Goal: Task Accomplishment & Management: Complete application form

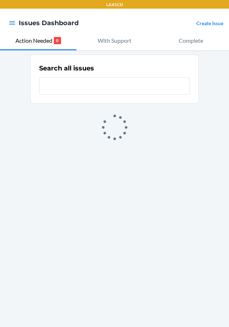
click at [218, 20] on link "Create Issue" at bounding box center [210, 23] width 27 height 6
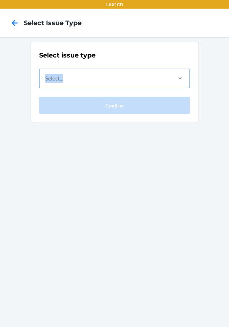
drag, startPoint x: 130, startPoint y: 63, endPoint x: 129, endPoint y: 79, distance: 16.3
click at [129, 79] on div "Select issue type Select... Confirm" at bounding box center [114, 82] width 151 height 63
click at [129, 79] on div "Select..." at bounding box center [106, 78] width 132 height 19
click at [46, 79] on input "Select..." at bounding box center [45, 78] width 1 height 9
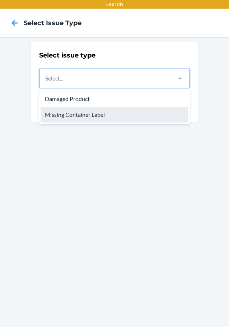
click at [102, 114] on div "Missing Container Label" at bounding box center [115, 115] width 148 height 16
click at [46, 83] on input "option Missing Container Label focused, 2 of 2. 2 results available. Use Up and…" at bounding box center [45, 78] width 1 height 9
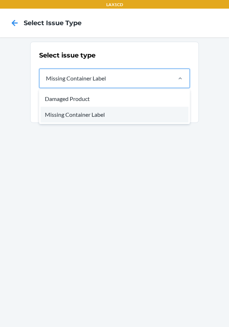
click at [117, 87] on div "Missing Container Label" at bounding box center [106, 78] width 132 height 19
click at [46, 83] on input "option Missing Container Label, selected. option Missing Container Label focuse…" at bounding box center [45, 78] width 1 height 9
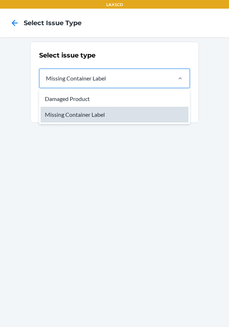
click at [114, 116] on div "Missing Container Label" at bounding box center [115, 115] width 148 height 16
click at [46, 83] on input "option Missing Container Label, selected. option Missing Container Label focuse…" at bounding box center [45, 78] width 1 height 9
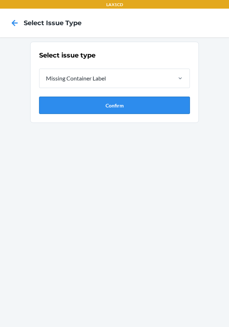
click at [108, 107] on button "Confirm" at bounding box center [114, 105] width 151 height 17
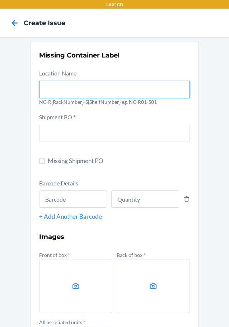
click at [91, 98] on input "text" at bounding box center [114, 89] width 151 height 17
type input "NC-RLCD01-SO1"
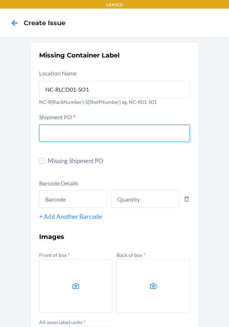
click at [67, 138] on input "text" at bounding box center [114, 133] width 151 height 17
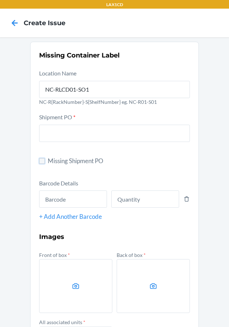
click at [39, 160] on input "Missing Shipment PO" at bounding box center [42, 161] width 6 height 6
checkbox input "true"
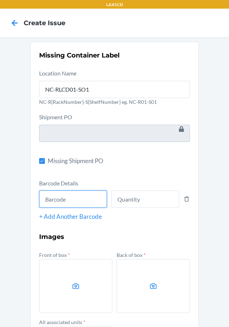
click at [51, 198] on input "text" at bounding box center [73, 198] width 68 height 17
type input "X004N1A4OF"
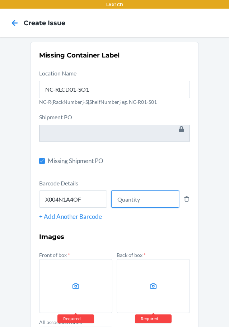
click at [149, 194] on input "number" at bounding box center [145, 198] width 68 height 17
click at [143, 199] on input "number" at bounding box center [145, 198] width 68 height 17
click at [128, 204] on input "number" at bounding box center [145, 198] width 68 height 17
type input "40"
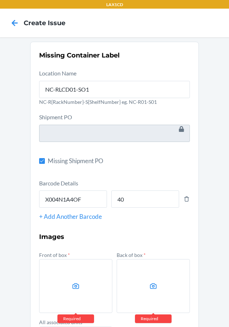
click at [60, 275] on label at bounding box center [75, 286] width 73 height 54
click at [0, 0] on input "file" at bounding box center [0, 0] width 0 height 0
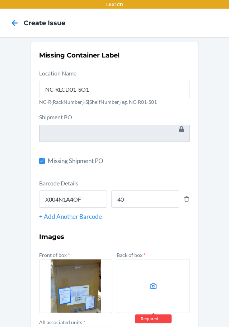
click at [153, 280] on label at bounding box center [153, 286] width 73 height 54
click at [0, 0] on input "file" at bounding box center [0, 0] width 0 height 0
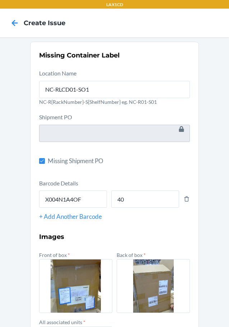
scroll to position [93, 0]
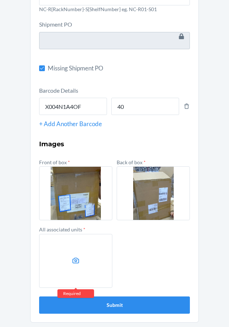
click at [77, 247] on label at bounding box center [75, 261] width 73 height 54
click at [0, 0] on input "file" at bounding box center [0, 0] width 0 height 0
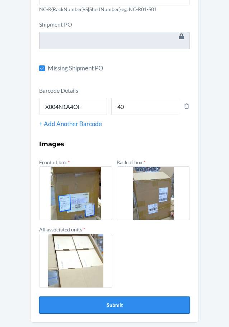
click at [100, 303] on button "Submit" at bounding box center [114, 304] width 151 height 17
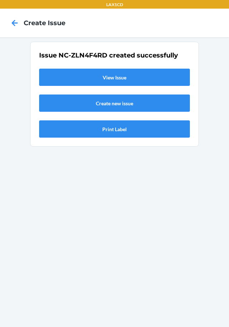
scroll to position [0, 0]
click at [93, 80] on link "View Issue" at bounding box center [114, 77] width 151 height 17
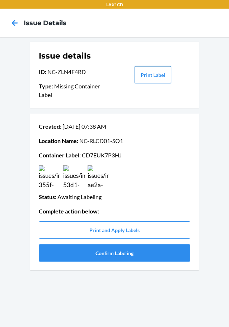
click at [146, 72] on button "Print Label" at bounding box center [153, 74] width 37 height 17
click at [110, 258] on button "Confirm Labeling" at bounding box center [115, 252] width 152 height 17
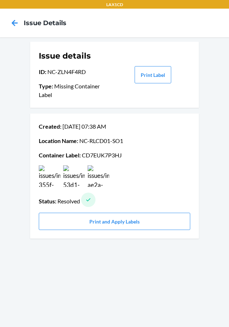
click at [21, 23] on div at bounding box center [15, 23] width 18 height 18
click at [15, 22] on icon at bounding box center [15, 23] width 12 height 12
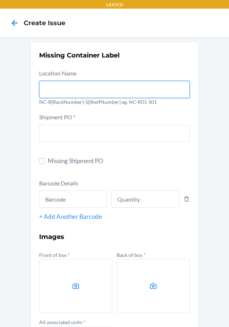
click at [63, 90] on input "text" at bounding box center [114, 89] width 151 height 17
type input "NC-RLCD01-SO1"
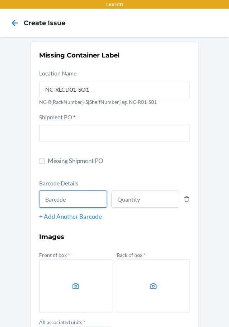
click at [94, 199] on input "text" at bounding box center [73, 198] width 68 height 17
type input "X004N1A4OF"
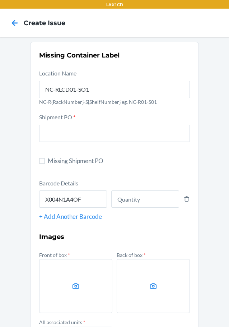
click at [44, 163] on label "Missing Shipment PO" at bounding box center [114, 160] width 151 height 9
click at [44, 163] on input "Missing Shipment PO" at bounding box center [42, 161] width 6 height 6
checkbox input "true"
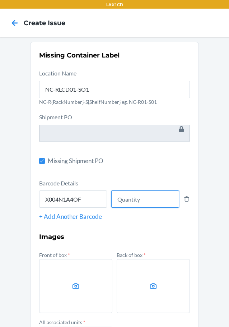
click at [156, 197] on input "number" at bounding box center [145, 198] width 68 height 17
type input "40"
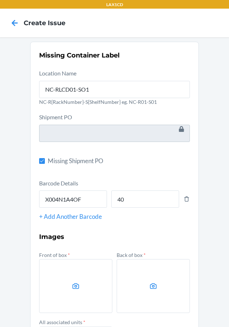
click at [66, 285] on label at bounding box center [75, 286] width 73 height 54
click at [0, 0] on input "file" at bounding box center [0, 0] width 0 height 0
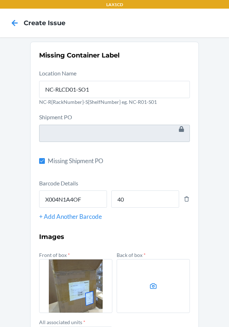
click at [138, 292] on label at bounding box center [153, 286] width 73 height 54
click at [0, 0] on input "file" at bounding box center [0, 0] width 0 height 0
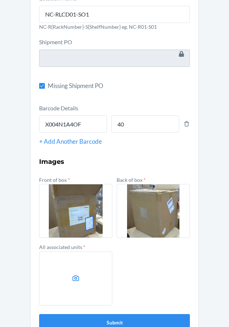
scroll to position [93, 0]
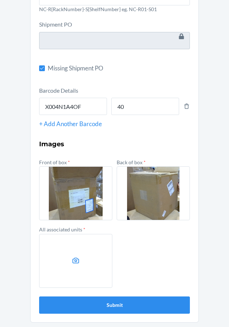
click at [83, 260] on label at bounding box center [75, 261] width 73 height 54
click at [0, 0] on input "file" at bounding box center [0, 0] width 0 height 0
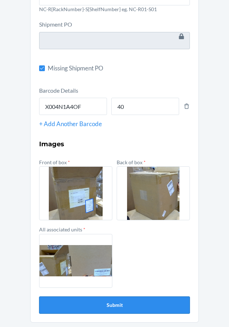
click at [109, 301] on button "Submit" at bounding box center [114, 304] width 151 height 17
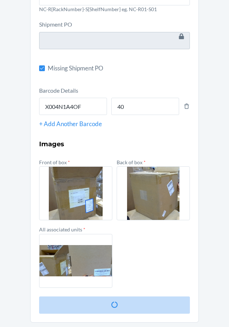
scroll to position [0, 0]
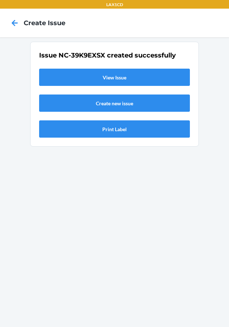
click at [141, 83] on link "View Issue" at bounding box center [114, 77] width 151 height 17
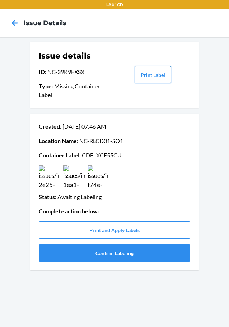
click at [141, 83] on button "Print Label" at bounding box center [153, 74] width 37 height 17
click at [106, 257] on button "Confirm Labeling" at bounding box center [115, 252] width 152 height 17
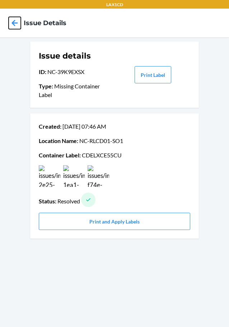
click at [15, 20] on icon at bounding box center [15, 23] width 6 height 6
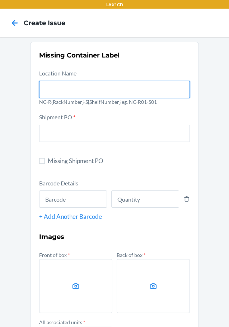
click at [61, 88] on input "text" at bounding box center [114, 89] width 151 height 17
type input "NC-RLCD01-SO1"
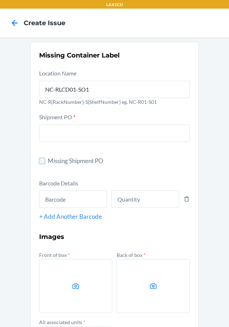
click at [42, 161] on input "Missing Shipment PO" at bounding box center [42, 161] width 6 height 6
checkbox input "true"
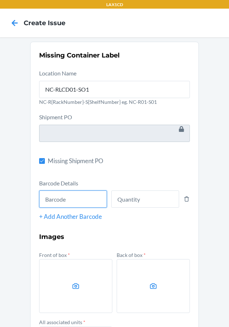
click at [54, 195] on input "text" at bounding box center [73, 198] width 68 height 17
type input "X004N1A4OF"
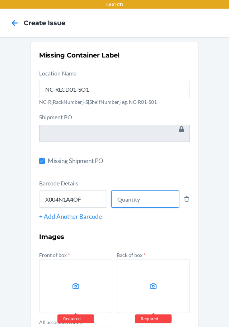
click at [119, 198] on input "number" at bounding box center [145, 198] width 68 height 17
type input "40"
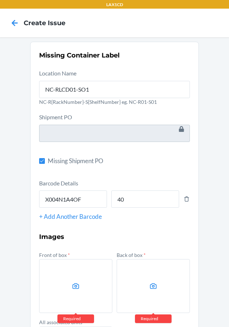
click at [69, 261] on label at bounding box center [75, 286] width 73 height 54
click at [0, 0] on input "file" at bounding box center [0, 0] width 0 height 0
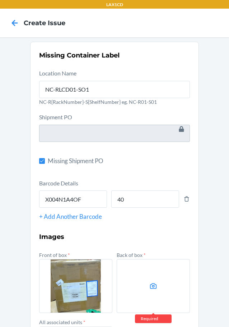
click at [123, 264] on label at bounding box center [153, 286] width 73 height 54
click at [0, 0] on input "file" at bounding box center [0, 0] width 0 height 0
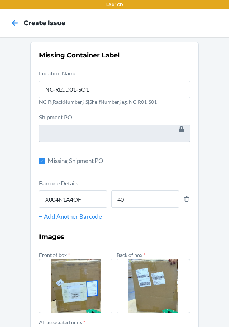
click at [224, 263] on main "LAX1CD Create Issue Missing Container Label Location Name NC-RLCD01-SO1 NC-R{Ra…" at bounding box center [114, 163] width 229 height 327
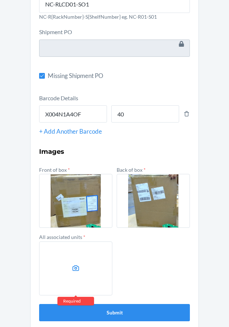
scroll to position [93, 0]
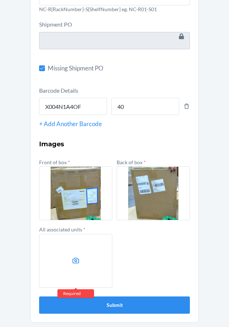
click at [96, 255] on label at bounding box center [75, 261] width 73 height 54
click at [0, 0] on input "file" at bounding box center [0, 0] width 0 height 0
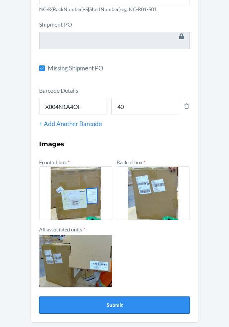
click at [105, 301] on button "Submit" at bounding box center [114, 304] width 151 height 17
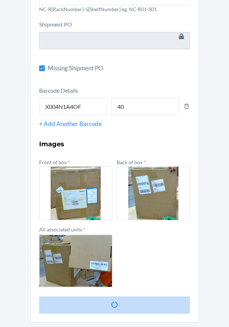
scroll to position [0, 0]
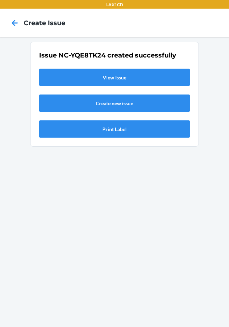
click at [97, 83] on link "View Issue" at bounding box center [114, 77] width 151 height 17
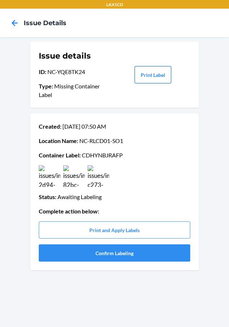
click at [139, 76] on button "Print Label" at bounding box center [153, 74] width 37 height 17
click at [111, 248] on button "Confirm Labeling" at bounding box center [115, 252] width 152 height 17
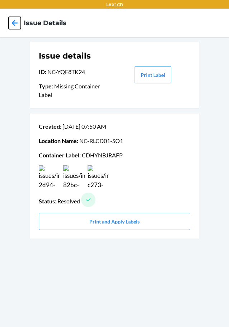
click at [17, 24] on icon at bounding box center [15, 23] width 12 height 12
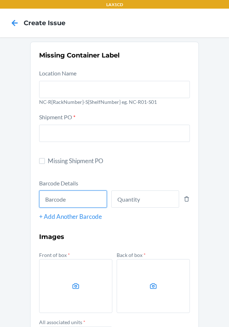
click at [62, 205] on input "text" at bounding box center [73, 198] width 68 height 17
type input "X004N1A4OF"
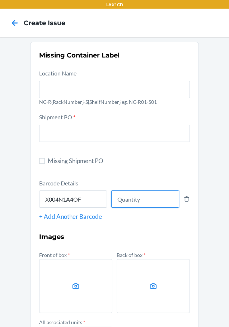
click at [125, 197] on input "number" at bounding box center [145, 198] width 68 height 17
type input "40"
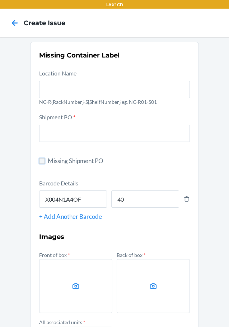
click at [42, 164] on input "Missing Shipment PO" at bounding box center [42, 161] width 6 height 6
checkbox input "true"
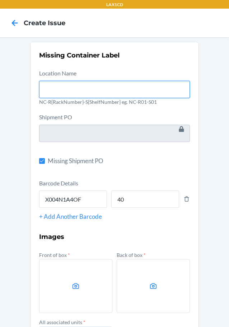
click at [53, 83] on input "text" at bounding box center [114, 89] width 151 height 17
type input "NC-RLCD01-SO1"
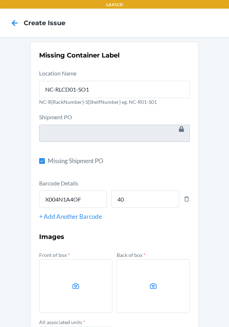
click at [54, 270] on label at bounding box center [75, 286] width 73 height 54
click at [0, 0] on input "file" at bounding box center [0, 0] width 0 height 0
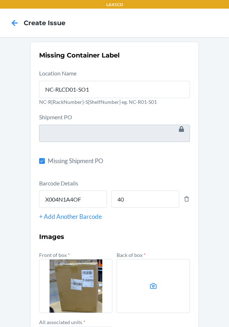
click at [140, 281] on label at bounding box center [153, 286] width 73 height 54
click at [0, 0] on input "file" at bounding box center [0, 0] width 0 height 0
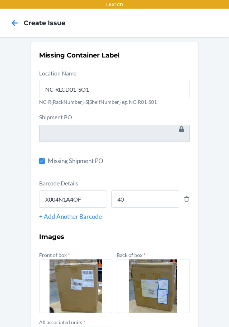
click at [183, 174] on form "Location Name [GEOGRAPHIC_DATA]-RLCD01-SO1 NC-R{RackNumber}-S{ShelfNumber} eg. …" at bounding box center [114, 238] width 151 height 338
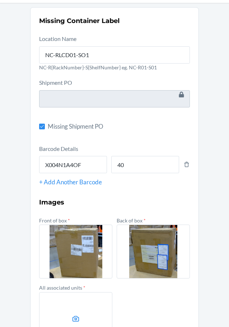
scroll to position [93, 0]
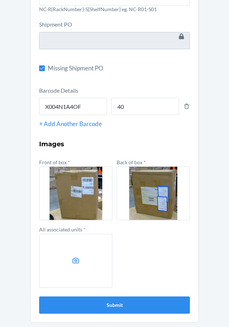
drag, startPoint x: 82, startPoint y: 269, endPoint x: 65, endPoint y: 260, distance: 18.3
click at [65, 260] on label at bounding box center [75, 261] width 73 height 54
click at [0, 0] on input "file" at bounding box center [0, 0] width 0 height 0
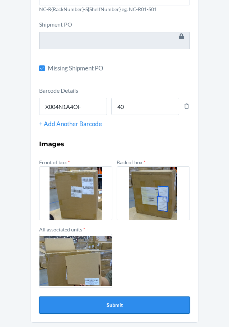
click at [112, 301] on button "Submit" at bounding box center [114, 304] width 151 height 17
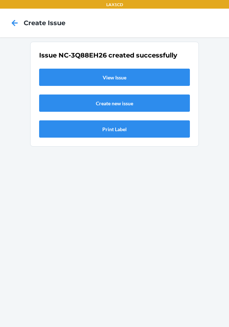
scroll to position [0, 0]
click at [96, 74] on link "View Issue" at bounding box center [114, 77] width 151 height 17
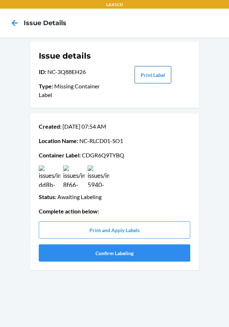
click at [155, 73] on button "Print Label" at bounding box center [153, 74] width 37 height 17
click at [60, 246] on button "Confirm Labeling" at bounding box center [115, 252] width 152 height 17
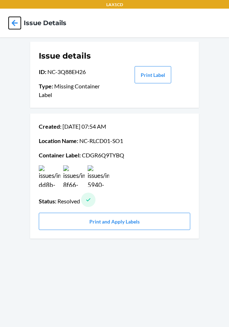
click at [16, 24] on icon at bounding box center [15, 23] width 12 height 12
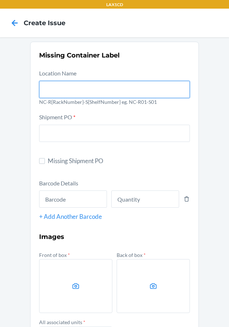
click at [52, 92] on input "text" at bounding box center [114, 89] width 151 height 17
type input "NC-RLCD01-SO1"
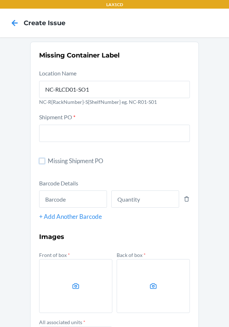
click at [40, 164] on input "Missing Shipment PO" at bounding box center [42, 161] width 6 height 6
checkbox input "true"
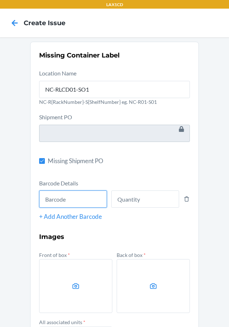
click at [62, 199] on input "text" at bounding box center [73, 198] width 68 height 17
type input "X004N1A4OF"
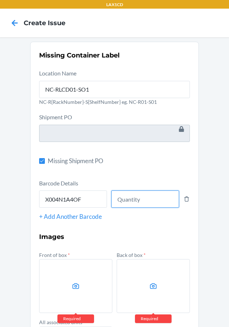
click at [147, 206] on input "number" at bounding box center [145, 198] width 68 height 17
type input "40"
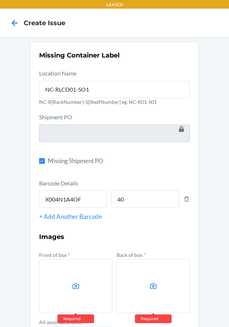
click at [73, 286] on icon at bounding box center [76, 286] width 8 height 8
click at [0, 0] on input "file" at bounding box center [0, 0] width 0 height 0
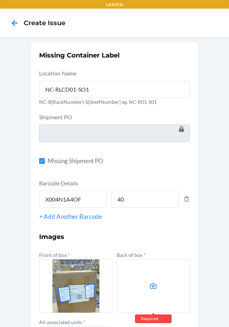
scroll to position [93, 0]
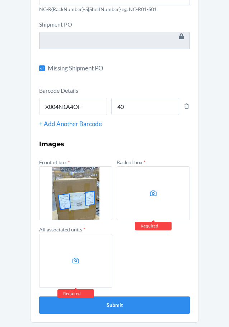
click at [154, 200] on label at bounding box center [153, 193] width 73 height 54
click at [0, 0] on input "file" at bounding box center [0, 0] width 0 height 0
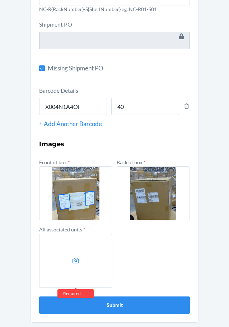
click at [66, 252] on label at bounding box center [75, 261] width 73 height 54
click at [0, 0] on input "file" at bounding box center [0, 0] width 0 height 0
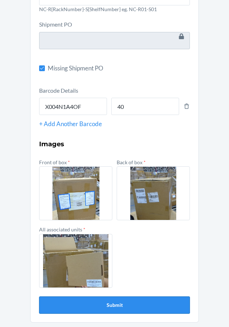
click at [107, 305] on button "Submit" at bounding box center [114, 304] width 151 height 17
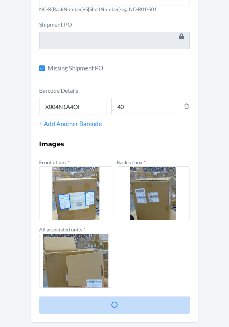
scroll to position [0, 0]
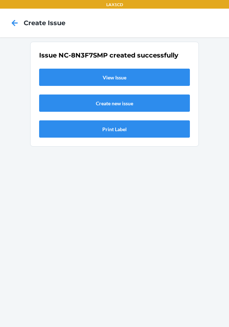
click at [93, 76] on link "View Issue" at bounding box center [114, 77] width 151 height 17
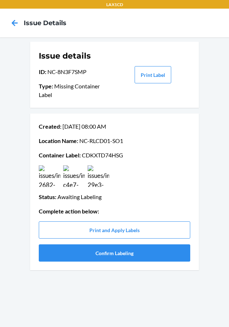
click at [90, 155] on p "Container Label : CDKXTD74HSG" at bounding box center [115, 155] width 152 height 9
copy p "CDKXTD74HSG"
click at [150, 70] on button "Print Label" at bounding box center [153, 74] width 37 height 17
click at [70, 246] on button "Confirm Labeling" at bounding box center [115, 252] width 152 height 17
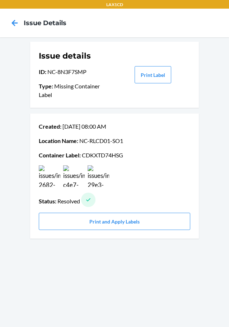
click at [40, 278] on div "Issue details ID : NC-8N3F7SMP Type : Missing Container Label Print Label Creat…" at bounding box center [114, 182] width 229 height 290
click at [11, 23] on icon at bounding box center [15, 23] width 12 height 12
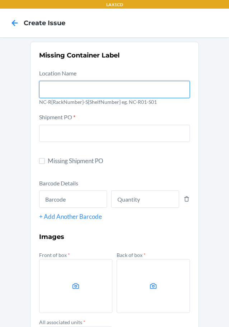
click at [114, 93] on input "text" at bounding box center [114, 89] width 151 height 17
type input "NC-RLCD01-SO1"
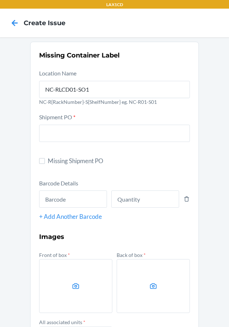
click at [43, 156] on form "Location Name [GEOGRAPHIC_DATA]-RLCD01-SO1 NC-R{RackNumber}-S{ShelfNumber} eg. …" at bounding box center [114, 238] width 151 height 338
click at [42, 160] on input "Missing Shipment PO" at bounding box center [42, 161] width 6 height 6
checkbox input "true"
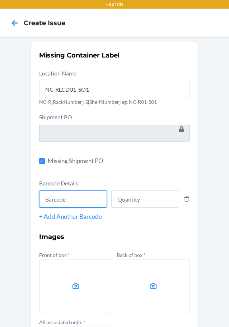
click at [49, 193] on input "text" at bounding box center [73, 198] width 68 height 17
drag, startPoint x: -265, startPoint y: 344, endPoint x: 27, endPoint y: 240, distance: 310.2
click at [30, 240] on section "Missing Container Label Location Name NC-RLCD01-SO1 NC-R{RackNumber}-S{ShelfNum…" at bounding box center [114, 229] width 169 height 374
click at [52, 185] on label "Barcode Details" at bounding box center [58, 183] width 39 height 7
click at [58, 198] on input "text" at bounding box center [73, 198] width 68 height 17
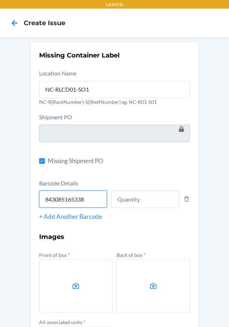
type input "843085165338"
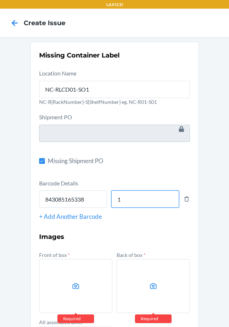
type input "1"
click at [53, 216] on div "+ Add Another Barcode" at bounding box center [114, 216] width 151 height 9
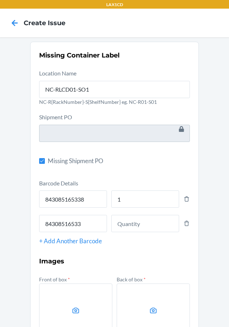
type input "843085165338"
click at [111, 201] on input "1" at bounding box center [145, 198] width 68 height 17
type input "2"
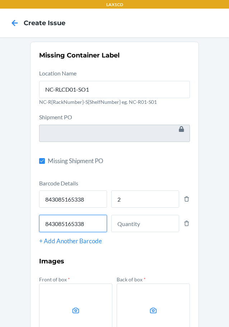
drag, startPoint x: 87, startPoint y: 224, endPoint x: -170, endPoint y: 265, distance: 259.5
click at [0, 265] on html "LAX1CD Create Issue Missing Container Label Location Name NC-RLCD01-SO1 NC-R{Ra…" at bounding box center [114, 163] width 229 height 327
type input "843085165338"
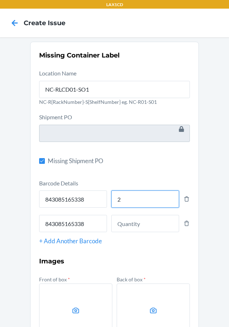
click at [144, 200] on input "2" at bounding box center [145, 198] width 68 height 17
type input "3"
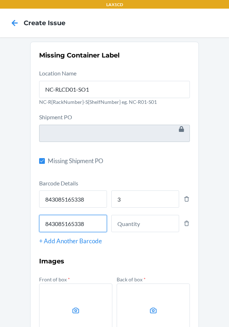
click at [61, 224] on input "843085165338" at bounding box center [73, 223] width 68 height 17
type input "843085165338"
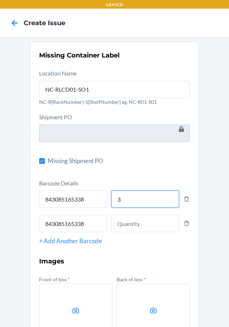
click at [144, 207] on input "3" at bounding box center [145, 198] width 68 height 17
type input "4"
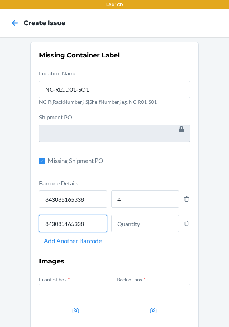
drag, startPoint x: 88, startPoint y: 225, endPoint x: -137, endPoint y: 248, distance: 225.4
click at [0, 248] on html "LAX1CD Create Issue Missing Container Label Location Name NC-RLCD01-SO1 NC-R{Ra…" at bounding box center [114, 163] width 229 height 327
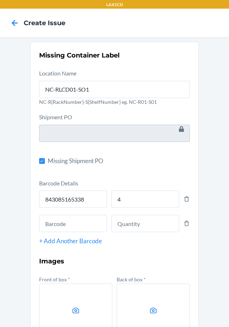
click at [185, 215] on div at bounding box center [114, 222] width 151 height 20
click at [185, 225] on icon at bounding box center [187, 223] width 6 height 8
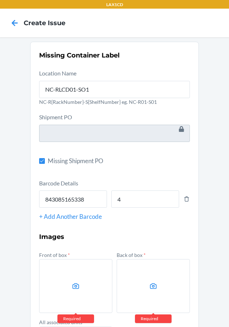
click at [98, 278] on label at bounding box center [75, 286] width 73 height 54
click at [0, 0] on input "file" at bounding box center [0, 0] width 0 height 0
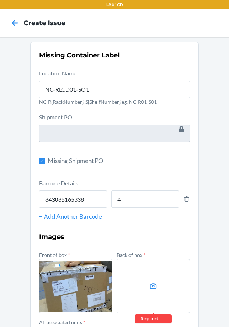
click at [158, 276] on label at bounding box center [153, 286] width 73 height 54
click at [0, 0] on input "file" at bounding box center [0, 0] width 0 height 0
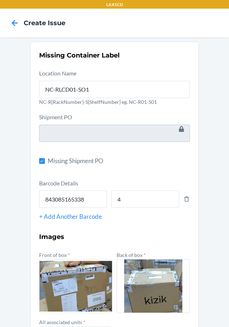
scroll to position [93, 0]
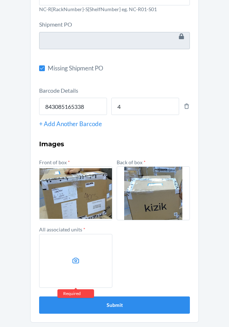
click at [65, 266] on label at bounding box center [75, 261] width 73 height 54
click at [0, 0] on input "file" at bounding box center [0, 0] width 0 height 0
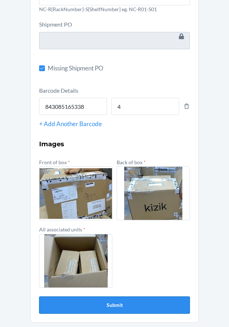
click at [85, 304] on button "Submit" at bounding box center [114, 304] width 151 height 17
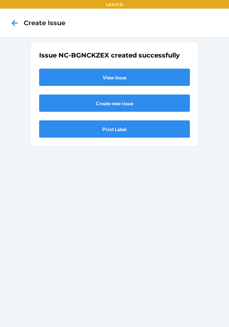
scroll to position [0, 0]
click at [95, 73] on link "View Issue" at bounding box center [114, 77] width 151 height 17
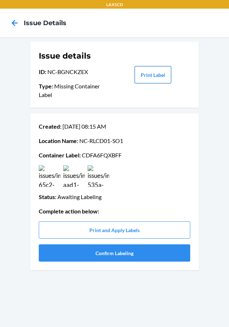
click at [157, 73] on button "Print Label" at bounding box center [153, 74] width 37 height 17
click at [60, 259] on button "Confirm Labeling" at bounding box center [115, 252] width 152 height 17
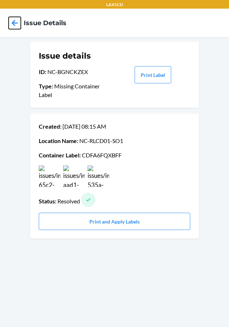
click at [13, 24] on icon at bounding box center [15, 23] width 6 height 6
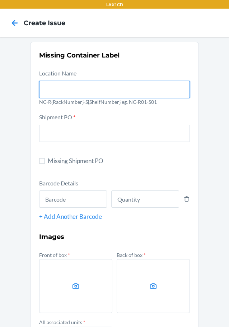
click at [83, 84] on input "text" at bounding box center [114, 89] width 151 height 17
type input "NC-RLCD01-SO1"
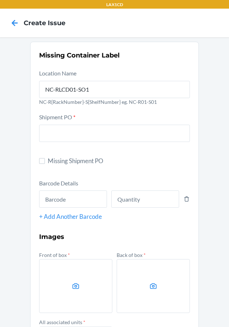
click at [45, 159] on label "Missing Shipment PO" at bounding box center [114, 160] width 151 height 9
click at [45, 159] on input "Missing Shipment PO" at bounding box center [42, 161] width 6 height 6
checkbox input "true"
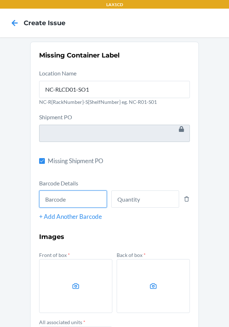
click at [69, 194] on input "text" at bounding box center [73, 198] width 68 height 17
type input "198119034631"
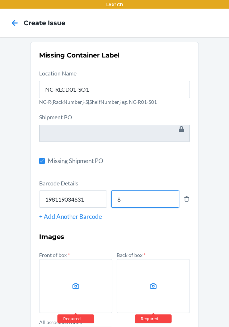
type input "8"
click at [66, 291] on label at bounding box center [75, 286] width 73 height 54
click at [0, 0] on input "file" at bounding box center [0, 0] width 0 height 0
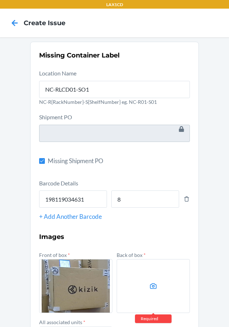
click at [168, 264] on label at bounding box center [153, 286] width 73 height 54
click at [0, 0] on input "file" at bounding box center [0, 0] width 0 height 0
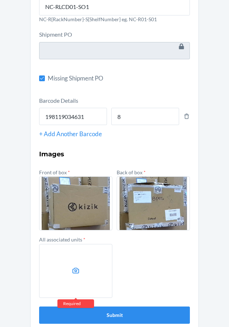
scroll to position [93, 0]
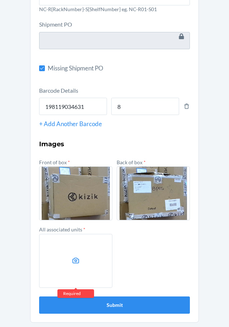
click at [60, 248] on label at bounding box center [75, 261] width 73 height 54
click at [0, 0] on input "file" at bounding box center [0, 0] width 0 height 0
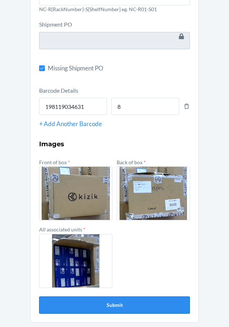
click at [122, 300] on button "Submit" at bounding box center [114, 304] width 151 height 17
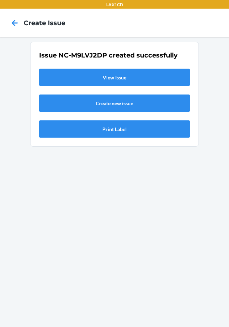
scroll to position [0, 0]
click at [86, 75] on link "View Issue" at bounding box center [114, 77] width 151 height 17
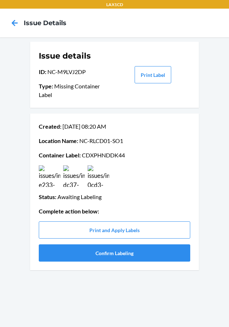
click at [89, 156] on p "Container Label : CDXPHNDDK44" at bounding box center [115, 155] width 152 height 9
copy p "CDXPHNDDK44"
click at [109, 253] on button "Confirm Labeling" at bounding box center [115, 252] width 152 height 17
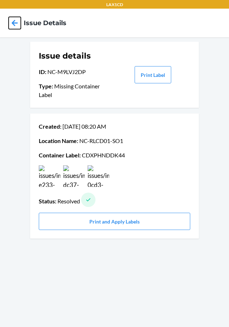
click at [20, 24] on icon at bounding box center [15, 23] width 12 height 12
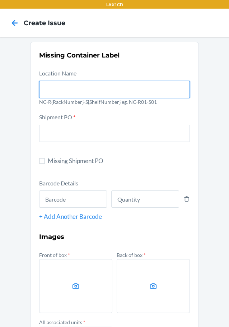
click at [63, 85] on input "text" at bounding box center [114, 89] width 151 height 17
type input "NC-RLCD01-SO1"
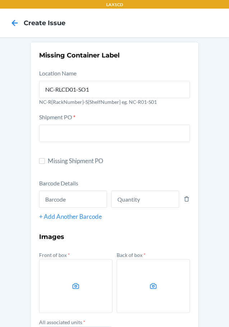
click at [41, 166] on form "Location Name [GEOGRAPHIC_DATA]-RLCD01-SO1 NC-R{RackNumber}-S{ShelfNumber} eg. …" at bounding box center [114, 238] width 151 height 338
click at [40, 162] on input "Missing Shipment PO" at bounding box center [42, 161] width 6 height 6
checkbox input "true"
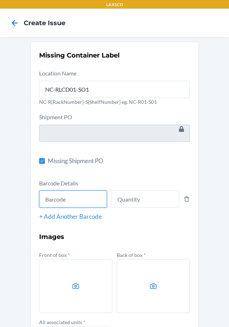
click at [44, 194] on input "text" at bounding box center [73, 198] width 68 height 17
type input "843085183639"
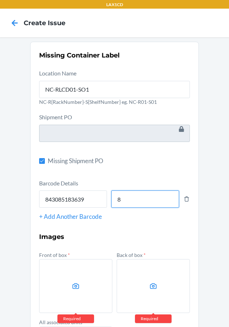
type input "8"
click at [61, 281] on label at bounding box center [75, 286] width 73 height 54
click at [0, 0] on input "file" at bounding box center [0, 0] width 0 height 0
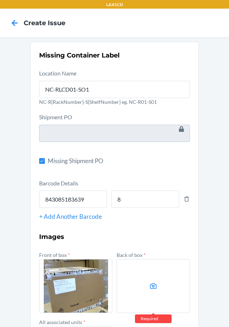
click at [161, 303] on label at bounding box center [153, 286] width 73 height 54
click at [0, 0] on input "file" at bounding box center [0, 0] width 0 height 0
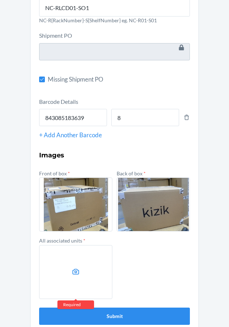
scroll to position [93, 0]
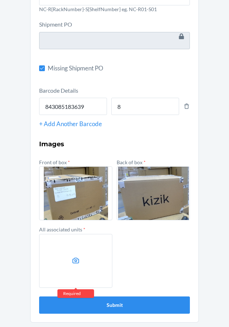
click at [111, 270] on div "Front of box * Back of box * All associated units * Required" at bounding box center [114, 222] width 151 height 130
click at [91, 263] on label at bounding box center [75, 261] width 73 height 54
click at [0, 0] on input "file" at bounding box center [0, 0] width 0 height 0
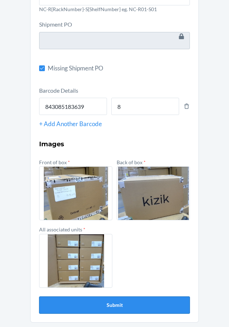
click at [89, 301] on button "Submit" at bounding box center [114, 304] width 151 height 17
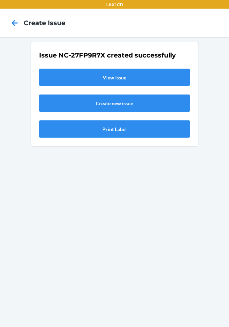
scroll to position [0, 0]
click at [104, 76] on link "View Issue" at bounding box center [114, 77] width 151 height 17
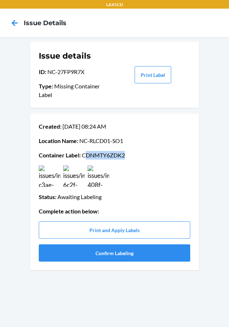
drag, startPoint x: 86, startPoint y: 153, endPoint x: 133, endPoint y: 159, distance: 47.8
click at [133, 159] on p "Container Label : CDNMTY6ZDK2" at bounding box center [115, 155] width 152 height 9
click at [85, 156] on p "Container Label : CDNMTY6ZDK2" at bounding box center [115, 155] width 152 height 9
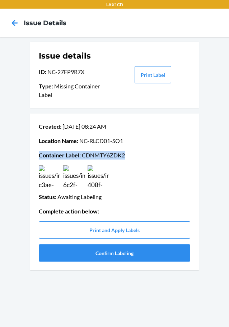
drag, startPoint x: 85, startPoint y: 156, endPoint x: 86, endPoint y: 148, distance: 8.0
click at [86, 148] on div "Created : [DATE] 08:24 AM Location Name : [GEOGRAPHIC_DATA]-RLCD01-SO1 Containe…" at bounding box center [115, 191] width 152 height 145
click at [89, 153] on p "Container Label : CDNMTY6ZDK2" at bounding box center [115, 155] width 152 height 9
copy p "CDNMTY6ZDK2"
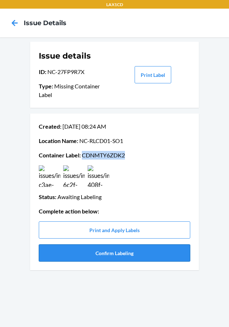
click at [84, 253] on button "Confirm Labeling" at bounding box center [115, 252] width 152 height 17
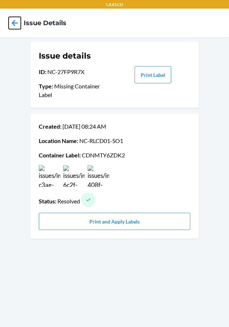
click at [17, 26] on icon at bounding box center [15, 23] width 12 height 12
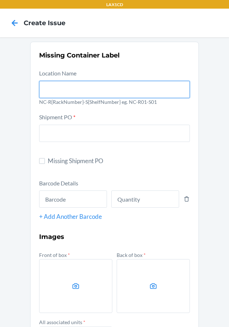
click at [48, 81] on input "text" at bounding box center [114, 89] width 151 height 17
type input "NC-RLCD01-SO1"
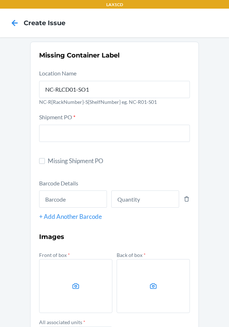
click at [43, 164] on label "Missing Shipment PO" at bounding box center [114, 160] width 151 height 9
click at [43, 164] on input "Missing Shipment PO" at bounding box center [42, 161] width 6 height 6
checkbox input "true"
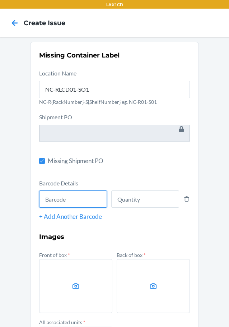
click at [56, 194] on input "text" at bounding box center [73, 198] width 68 height 17
type input "843085132309"
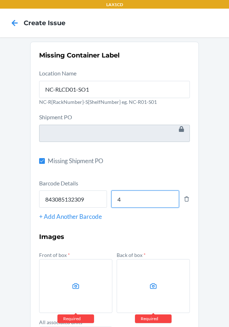
type input "4"
click at [59, 293] on label at bounding box center [75, 286] width 73 height 54
click at [0, 0] on input "file" at bounding box center [0, 0] width 0 height 0
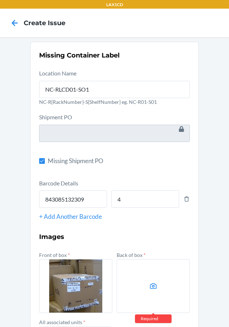
click at [149, 268] on label at bounding box center [153, 286] width 73 height 54
click at [0, 0] on input "file" at bounding box center [0, 0] width 0 height 0
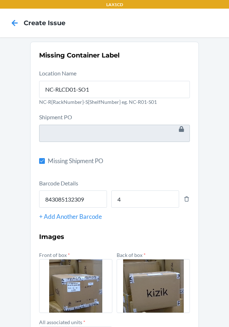
scroll to position [93, 0]
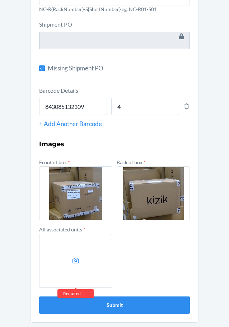
click at [82, 264] on label at bounding box center [75, 261] width 73 height 54
click at [0, 0] on input "file" at bounding box center [0, 0] width 0 height 0
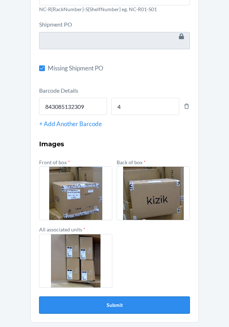
click at [76, 301] on button "Submit" at bounding box center [114, 304] width 151 height 17
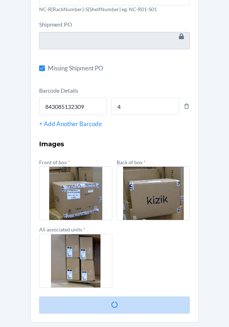
scroll to position [0, 0]
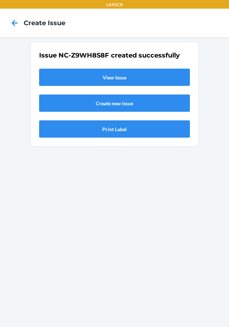
click at [107, 77] on link "View Issue" at bounding box center [114, 77] width 151 height 17
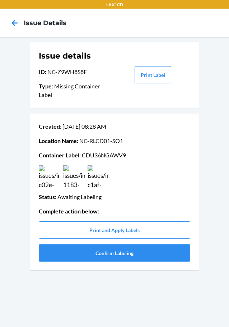
click at [88, 152] on p "Container Label : CDU36NGAWV9" at bounding box center [115, 155] width 152 height 9
copy p "CDU36NGAWV9"
click at [71, 254] on button "Confirm Labeling" at bounding box center [115, 252] width 152 height 17
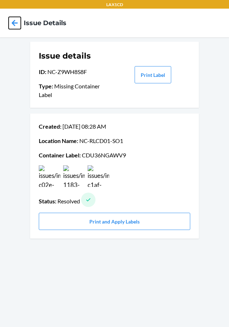
click at [17, 23] on icon at bounding box center [15, 23] width 6 height 6
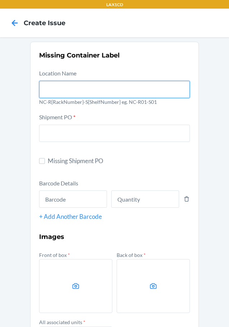
click at [121, 92] on input "text" at bounding box center [114, 89] width 151 height 17
type input "NC-RLCD01-SO1"
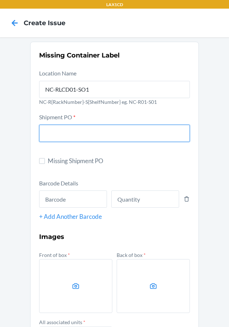
click at [85, 133] on input "text" at bounding box center [114, 133] width 151 height 17
type input "9937151"
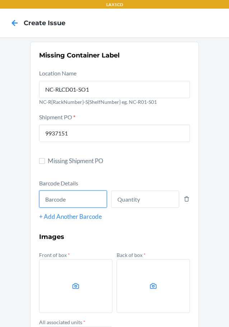
click at [42, 200] on input "text" at bounding box center [73, 198] width 68 height 17
type input "198119030565"
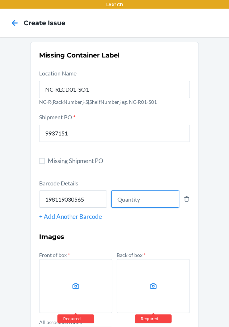
click at [121, 202] on input "number" at bounding box center [145, 198] width 68 height 17
type input "8"
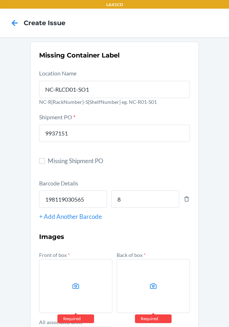
click at [66, 287] on label at bounding box center [75, 286] width 73 height 54
click at [0, 0] on input "file" at bounding box center [0, 0] width 0 height 0
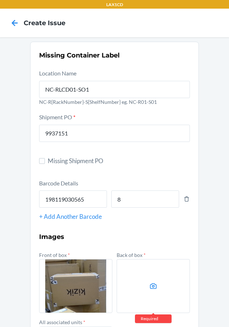
click at [142, 268] on label at bounding box center [153, 286] width 73 height 54
click at [0, 0] on input "file" at bounding box center [0, 0] width 0 height 0
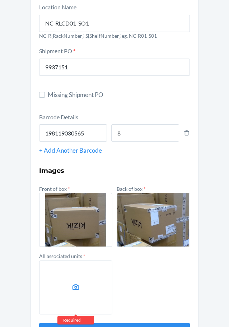
scroll to position [93, 0]
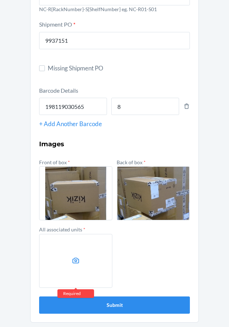
click at [74, 245] on label at bounding box center [75, 261] width 73 height 54
click at [0, 0] on input "file" at bounding box center [0, 0] width 0 height 0
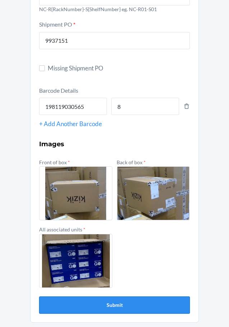
click at [90, 312] on button "Submit" at bounding box center [114, 304] width 151 height 17
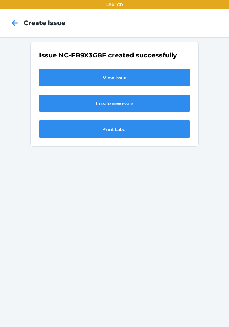
scroll to position [0, 0]
click at [69, 76] on link "View Issue" at bounding box center [114, 77] width 151 height 17
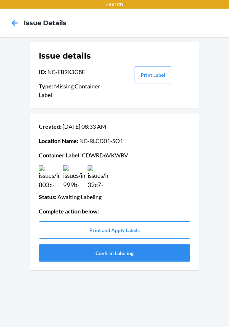
click at [94, 151] on p "Container Label : CDWRD6VKWBV" at bounding box center [115, 155] width 152 height 9
click at [93, 156] on p "Container Label : CDWRD6VKWBV" at bounding box center [115, 155] width 152 height 9
copy p "CDWRD6VKWBV"
click at [56, 250] on button "Confirm Labeling" at bounding box center [115, 252] width 152 height 17
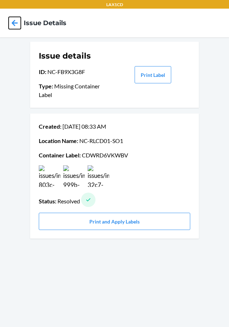
click at [11, 23] on icon at bounding box center [15, 23] width 12 height 12
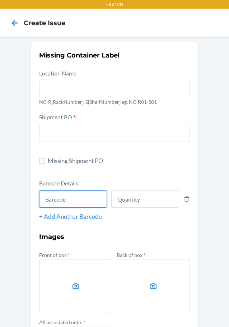
click at [98, 204] on input "text" at bounding box center [73, 198] width 68 height 17
type input "843085193324"
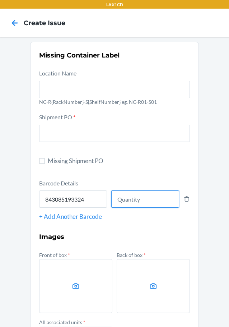
click at [126, 198] on input "number" at bounding box center [145, 198] width 68 height 17
type input "5"
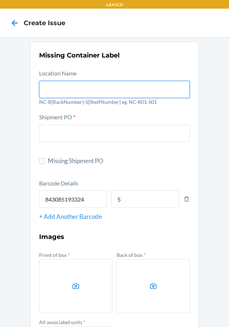
click at [50, 91] on input "text" at bounding box center [114, 89] width 151 height 17
type input "NC-RLCD01-SO1"
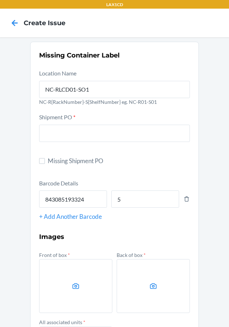
click at [54, 282] on label at bounding box center [75, 286] width 73 height 54
click at [0, 0] on input "file" at bounding box center [0, 0] width 0 height 0
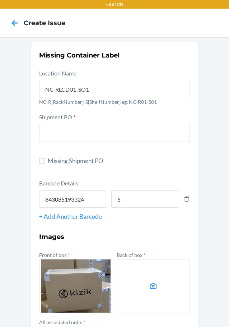
scroll to position [93, 0]
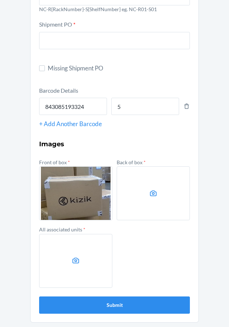
click at [143, 204] on label at bounding box center [153, 193] width 73 height 54
click at [0, 0] on input "file" at bounding box center [0, 0] width 0 height 0
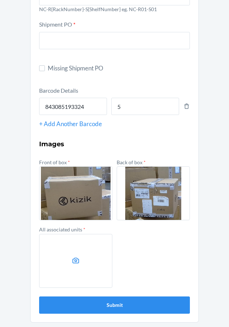
click at [66, 245] on label at bounding box center [75, 261] width 73 height 54
click at [0, 0] on input "file" at bounding box center [0, 0] width 0 height 0
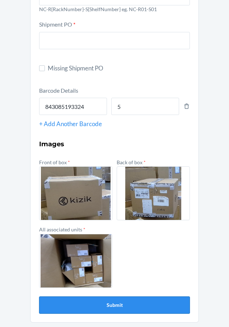
click at [99, 305] on button "Submit" at bounding box center [114, 304] width 151 height 17
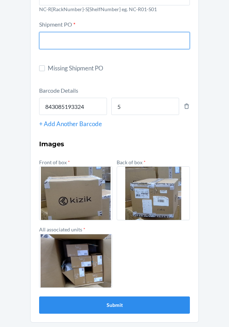
click at [50, 45] on input "text" at bounding box center [114, 40] width 151 height 17
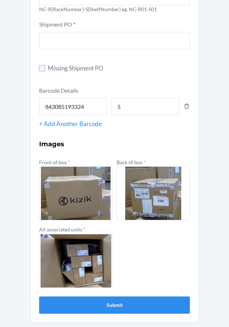
click at [39, 69] on input "Missing Shipment PO" at bounding box center [42, 68] width 6 height 6
checkbox input "true"
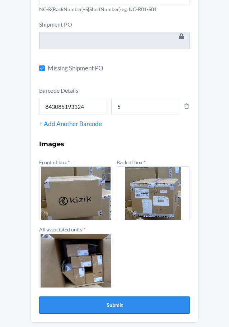
click at [126, 305] on button "Submit" at bounding box center [114, 304] width 151 height 17
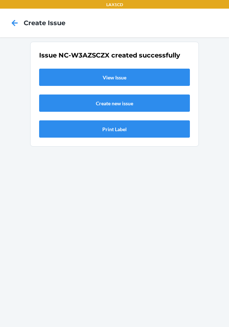
scroll to position [0, 0]
click at [55, 72] on link "View Issue" at bounding box center [114, 77] width 151 height 17
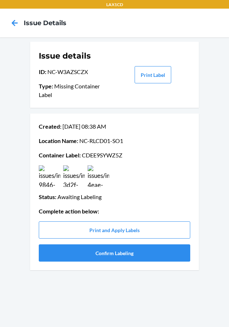
click at [94, 156] on p "Container Label : CDEE9SYWZ5Z" at bounding box center [115, 155] width 152 height 9
copy p "CDEE9SYWZ5Z"
click at [70, 257] on button "Confirm Labeling" at bounding box center [115, 252] width 152 height 17
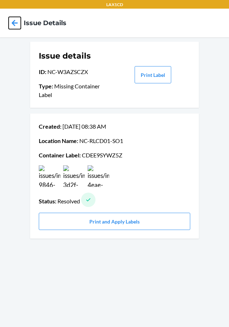
click at [15, 26] on icon at bounding box center [15, 23] width 6 height 6
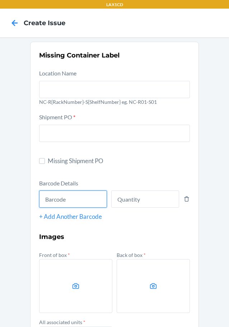
click at [74, 199] on input "text" at bounding box center [73, 198] width 68 height 17
type input "843085154547"
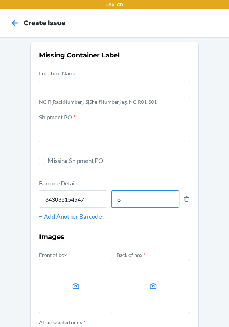
type input "8"
click at [49, 164] on span "Missing Shipment PO" at bounding box center [119, 160] width 142 height 9
click at [45, 164] on input "Missing Shipment PO" at bounding box center [42, 161] width 6 height 6
checkbox input "true"
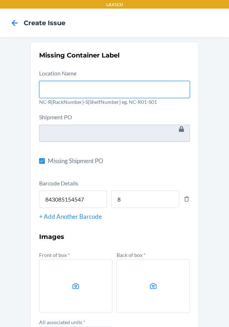
click at [75, 91] on input "text" at bounding box center [114, 89] width 151 height 17
type input "NC-RLCD01-SO1"
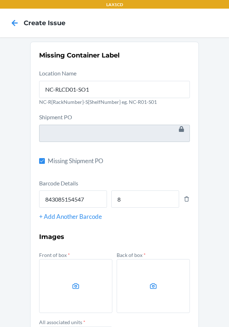
click at [58, 266] on label at bounding box center [75, 286] width 73 height 54
click at [0, 0] on input "file" at bounding box center [0, 0] width 0 height 0
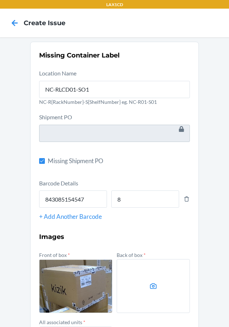
click at [156, 272] on label at bounding box center [153, 286] width 73 height 54
click at [0, 0] on input "file" at bounding box center [0, 0] width 0 height 0
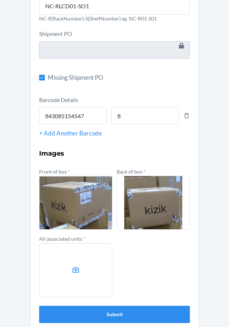
scroll to position [93, 0]
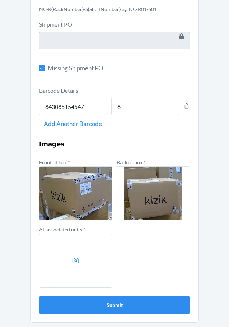
click at [64, 257] on label at bounding box center [75, 261] width 73 height 54
click at [0, 0] on input "file" at bounding box center [0, 0] width 0 height 0
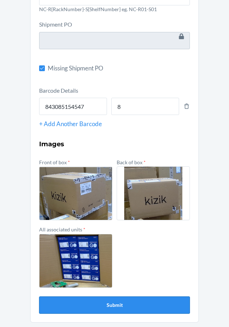
click at [60, 302] on button "Submit" at bounding box center [114, 304] width 151 height 17
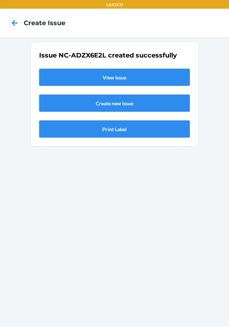
scroll to position [0, 0]
click at [112, 80] on link "View Issue" at bounding box center [114, 77] width 151 height 17
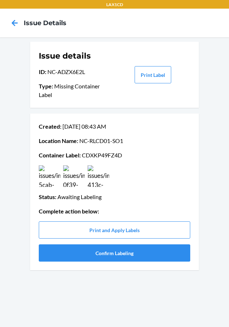
click at [100, 154] on p "Container Label : CDXKP49FZ4D" at bounding box center [115, 155] width 152 height 9
copy p "CDXKP49FZ4D"
click at [59, 251] on button "Confirm Labeling" at bounding box center [115, 252] width 152 height 17
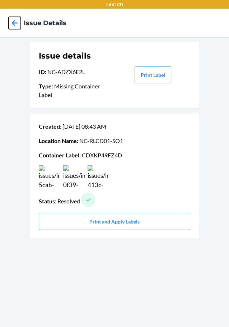
click at [17, 25] on icon at bounding box center [15, 23] width 12 height 12
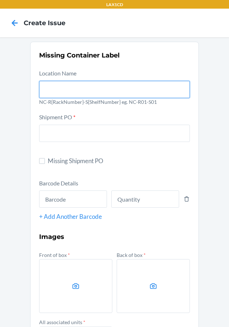
click at [58, 86] on input "text" at bounding box center [114, 89] width 151 height 17
type input "NC-RLCD01-SO1"
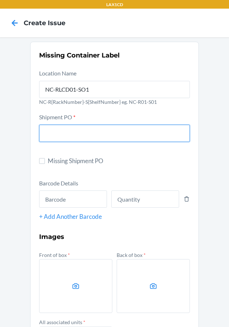
click at [43, 133] on input "text" at bounding box center [114, 133] width 151 height 17
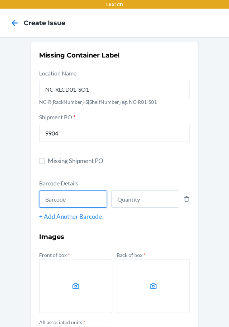
click at [62, 196] on input "text" at bounding box center [73, 198] width 68 height 17
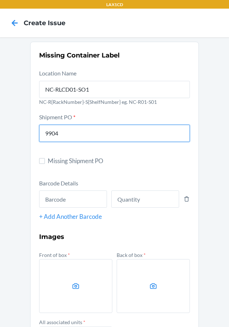
click at [84, 138] on input "9904" at bounding box center [114, 133] width 151 height 17
type input "9904071"
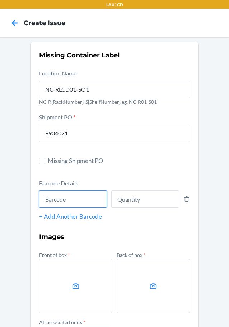
click at [84, 204] on input "text" at bounding box center [73, 198] width 68 height 17
click at [93, 198] on input "text" at bounding box center [73, 198] width 68 height 17
type input "727252643563"
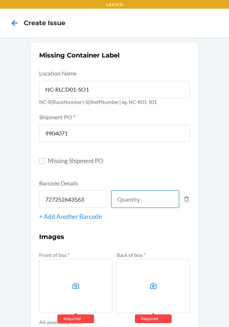
click at [137, 200] on input "number" at bounding box center [145, 198] width 68 height 17
type input "42"
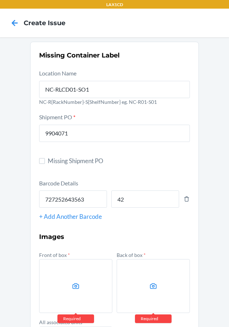
click at [91, 289] on label at bounding box center [75, 286] width 73 height 54
click at [0, 0] on input "file" at bounding box center [0, 0] width 0 height 0
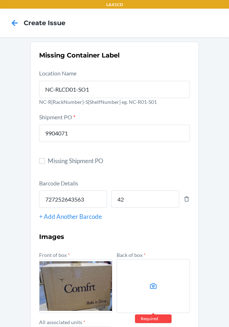
click at [129, 272] on label at bounding box center [153, 286] width 73 height 54
click at [0, 0] on input "file" at bounding box center [0, 0] width 0 height 0
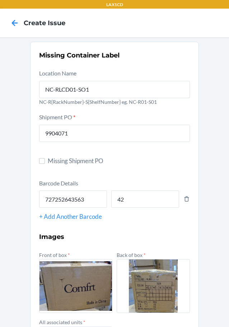
scroll to position [93, 0]
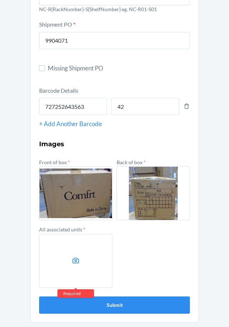
click at [97, 242] on label at bounding box center [75, 261] width 73 height 54
click at [0, 0] on input "file" at bounding box center [0, 0] width 0 height 0
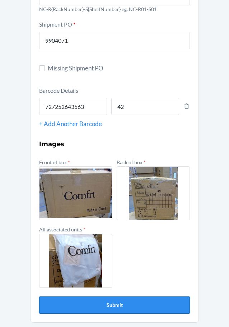
click at [123, 302] on button "Submit" at bounding box center [114, 304] width 151 height 17
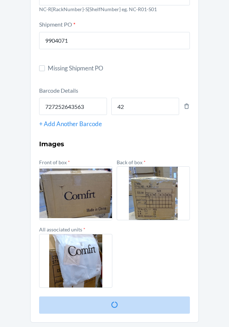
scroll to position [0, 0]
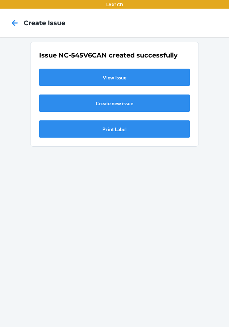
click at [92, 77] on link "View Issue" at bounding box center [114, 77] width 151 height 17
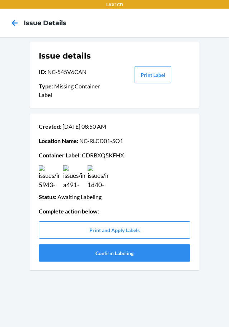
click at [95, 158] on p "Container Label : CDRBXQ5KFHX" at bounding box center [115, 155] width 152 height 9
copy p "CDRBXQ5KFHX"
click at [76, 255] on button "Confirm Labeling" at bounding box center [115, 252] width 152 height 17
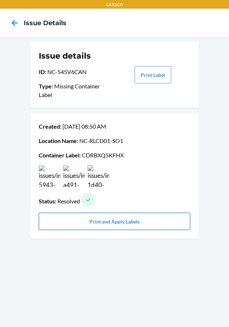
click at [98, 222] on button "Print and Apply Labels" at bounding box center [115, 221] width 152 height 17
click at [19, 26] on icon at bounding box center [15, 23] width 12 height 12
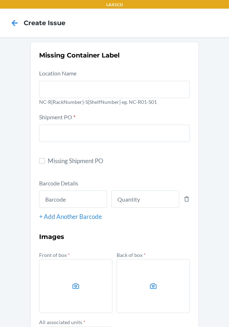
click at [91, 102] on p "NC-R{RackNumber}-S{ShelfNumber} eg. NC-R01-S01" at bounding box center [114, 102] width 151 height 8
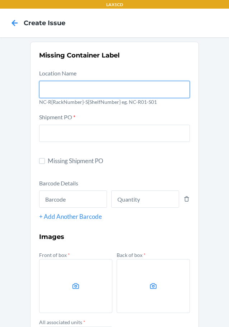
click at [88, 97] on input "text" at bounding box center [114, 89] width 151 height 17
type input "NC-RLCD01-SO1"
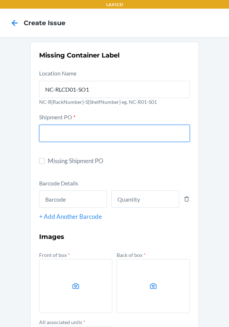
click at [80, 136] on input "text" at bounding box center [114, 133] width 151 height 17
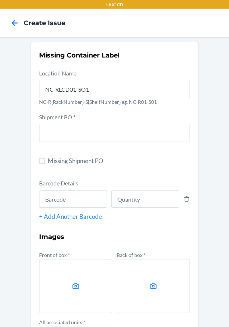
click at [43, 162] on label "Missing Shipment PO" at bounding box center [114, 160] width 151 height 9
click at [43, 162] on input "Missing Shipment PO" at bounding box center [42, 161] width 6 height 6
checkbox input "true"
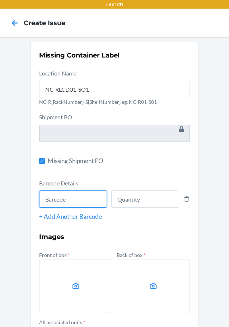
click at [45, 194] on input "text" at bounding box center [73, 198] width 68 height 17
type input "843085132125"
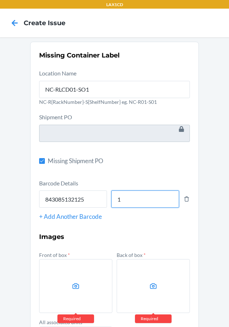
type input "1"
click at [51, 216] on div "+ Add Another Barcode" at bounding box center [114, 216] width 151 height 9
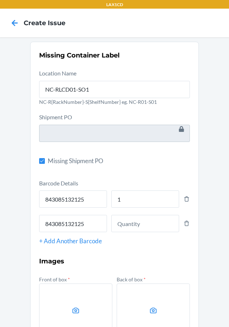
type input "843085132125"
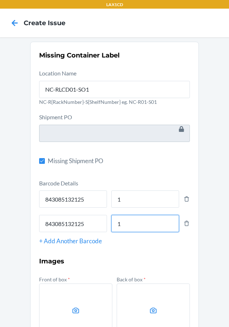
type input "1"
click at [45, 243] on div "+ Add Another Barcode" at bounding box center [114, 240] width 151 height 9
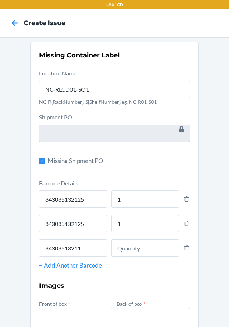
type input "843085132118"
click at [121, 199] on input "1" at bounding box center [145, 198] width 68 height 17
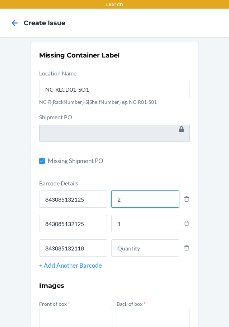
type input "2"
click at [185, 224] on icon at bounding box center [187, 223] width 6 height 8
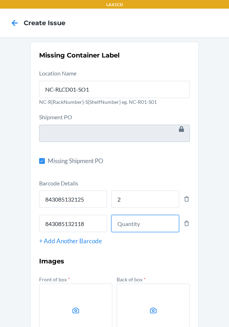
click at [149, 226] on input "number" at bounding box center [145, 223] width 68 height 17
type input "1"
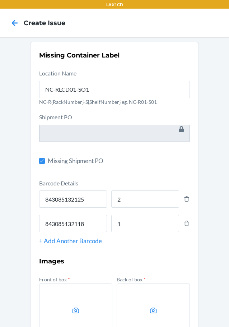
click at [72, 244] on div "+ Add Another Barcode" at bounding box center [114, 240] width 151 height 9
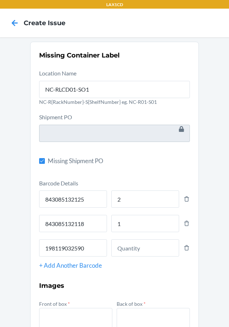
type input "198119032590"
click at [117, 252] on input "number" at bounding box center [145, 247] width 68 height 17
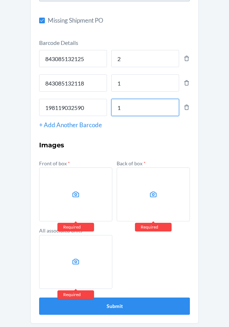
scroll to position [142, 0]
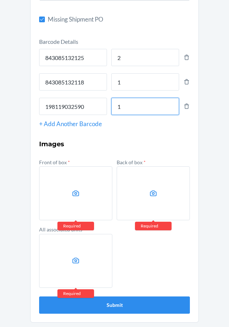
type input "1"
click at [51, 179] on label at bounding box center [75, 193] width 73 height 54
click at [0, 0] on input "file" at bounding box center [0, 0] width 0 height 0
click at [74, 200] on label at bounding box center [75, 193] width 73 height 54
click at [0, 0] on input "file" at bounding box center [0, 0] width 0 height 0
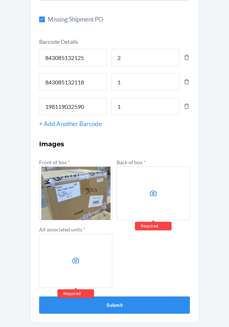
click at [136, 202] on label at bounding box center [153, 193] width 73 height 54
click at [0, 0] on input "file" at bounding box center [0, 0] width 0 height 0
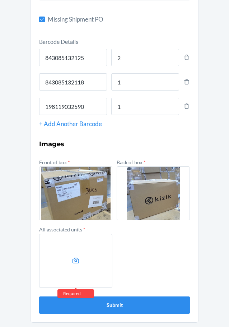
click at [62, 254] on label at bounding box center [75, 261] width 73 height 54
click at [0, 0] on input "file" at bounding box center [0, 0] width 0 height 0
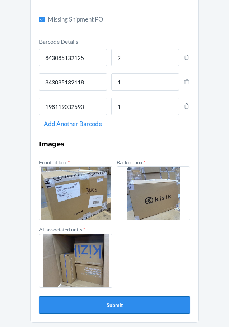
click at [103, 306] on button "Submit" at bounding box center [114, 304] width 151 height 17
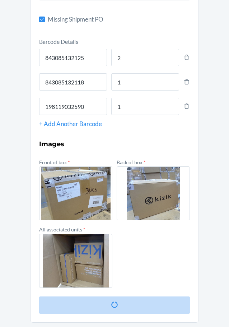
scroll to position [0, 0]
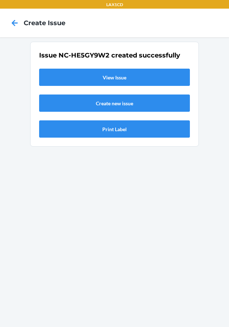
click at [98, 82] on link "View Issue" at bounding box center [114, 77] width 151 height 17
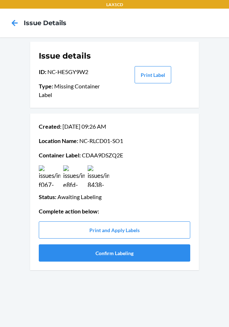
click at [93, 155] on p "Container Label : CDAA9DSZQ2E" at bounding box center [115, 155] width 152 height 9
copy p "CDAA9DSZQ2E"
click at [66, 254] on button "Confirm Labeling" at bounding box center [115, 252] width 152 height 17
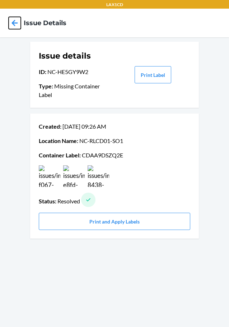
click at [10, 23] on icon at bounding box center [15, 23] width 12 height 12
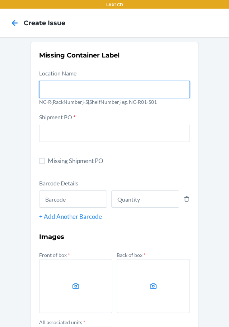
click at [40, 83] on input "text" at bounding box center [114, 89] width 151 height 17
type input "NC-RLCD01-SO1"
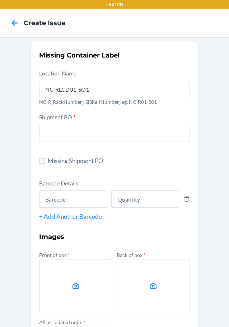
click at [49, 164] on span "Missing Shipment PO" at bounding box center [119, 160] width 142 height 9
click at [45, 164] on input "Missing Shipment PO" at bounding box center [42, 161] width 6 height 6
checkbox input "true"
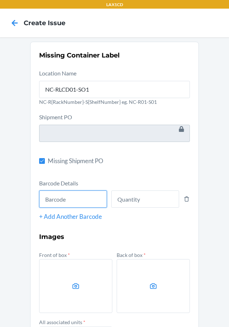
click at [50, 200] on input "text" at bounding box center [73, 198] width 68 height 17
type input "843085168742"
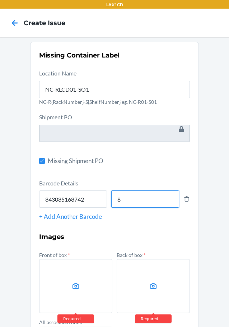
type input "8"
click at [77, 269] on label at bounding box center [75, 286] width 73 height 54
click at [0, 0] on input "file" at bounding box center [0, 0] width 0 height 0
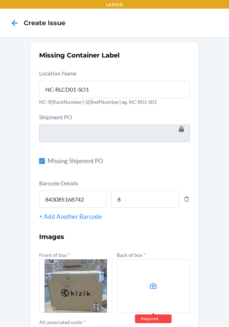
click at [137, 275] on label at bounding box center [153, 286] width 73 height 54
click at [0, 0] on input "file" at bounding box center [0, 0] width 0 height 0
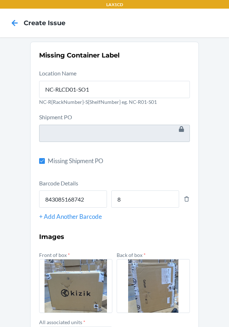
scroll to position [93, 0]
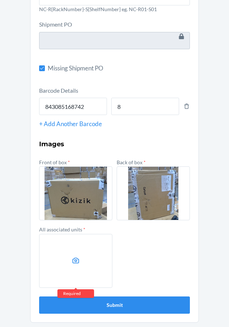
click at [90, 257] on label at bounding box center [75, 261] width 73 height 54
click at [0, 0] on input "file" at bounding box center [0, 0] width 0 height 0
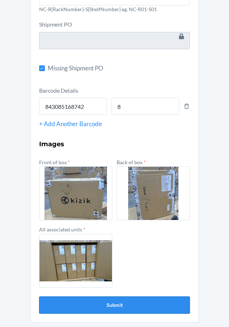
click at [78, 308] on button "Submit" at bounding box center [114, 304] width 151 height 17
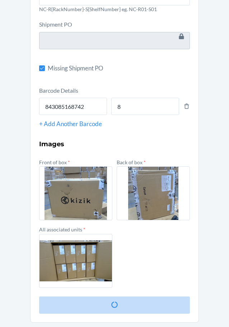
scroll to position [0, 0]
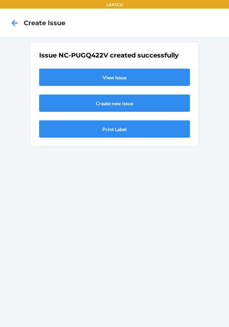
click at [68, 83] on link "View Issue" at bounding box center [114, 77] width 151 height 17
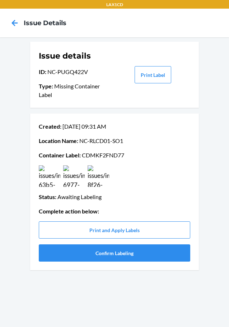
click at [107, 158] on p "Container Label : CDMKF2FND77" at bounding box center [115, 155] width 152 height 9
copy p "CDMKF2FND77"
click at [53, 253] on button "Confirm Labeling" at bounding box center [115, 252] width 152 height 17
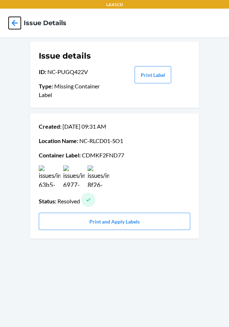
click at [17, 24] on icon at bounding box center [15, 23] width 12 height 12
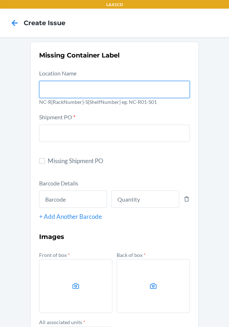
click at [57, 93] on input "text" at bounding box center [114, 89] width 151 height 17
type input "NC-RLCD01-SO1"
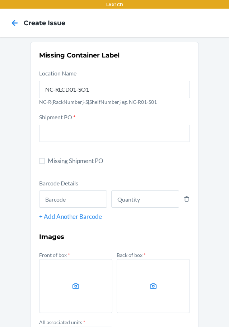
click at [48, 158] on span "Missing Shipment PO" at bounding box center [119, 160] width 142 height 9
click at [45, 158] on input "Missing Shipment PO" at bounding box center [42, 161] width 6 height 6
checkbox input "true"
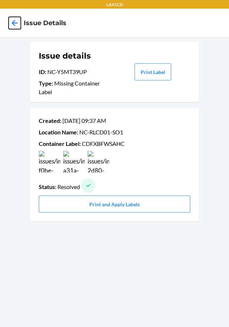
click at [18, 25] on icon at bounding box center [15, 23] width 12 height 12
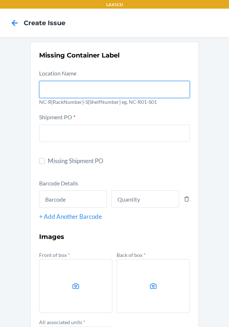
click at [67, 91] on input "text" at bounding box center [114, 89] width 151 height 17
type input "NC-RLCD01-SO1"
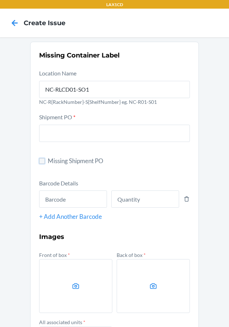
click at [40, 163] on input "Missing Shipment PO" at bounding box center [42, 161] width 6 height 6
checkbox input "true"
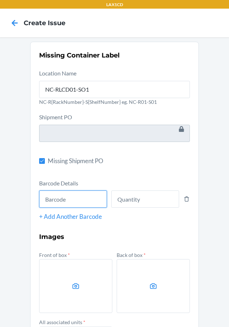
click at [54, 198] on input "text" at bounding box center [73, 198] width 68 height 17
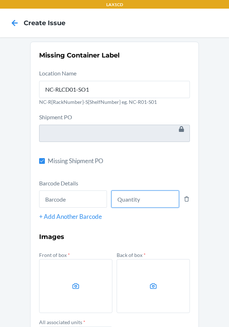
click at [134, 199] on input "number" at bounding box center [145, 198] width 68 height 17
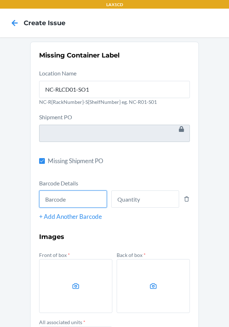
click at [66, 199] on input "text" at bounding box center [73, 198] width 68 height 17
type input "843085138776"
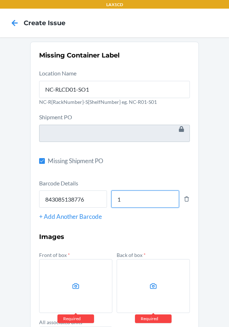
type input "1"
click at [56, 219] on div "+ Add Another Barcode" at bounding box center [114, 216] width 151 height 9
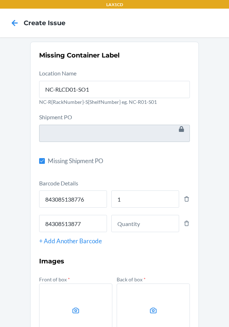
type input "843085138776"
click at [119, 203] on input "1" at bounding box center [145, 198] width 68 height 17
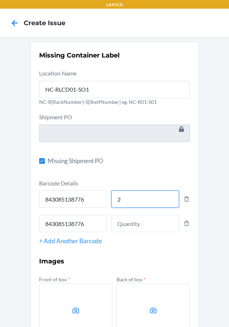
type input "2"
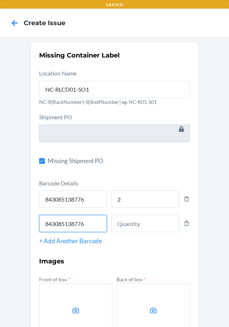
drag, startPoint x: 85, startPoint y: 227, endPoint x: 23, endPoint y: 218, distance: 62.2
click at [23, 218] on div "Missing Container Label Location Name NC-RLCD01-SO1 NC-R{RackNumber}-S{ShelfNum…" at bounding box center [114, 240] width 229 height 407
type input "843085138776"
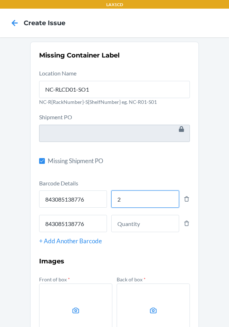
click at [123, 199] on input "2" at bounding box center [145, 198] width 68 height 17
type input "3"
type input "5"
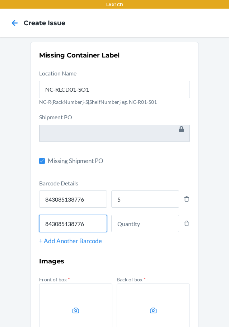
drag, startPoint x: 82, startPoint y: 227, endPoint x: -10, endPoint y: 230, distance: 91.3
click at [0, 230] on html "LAX1CD Create Issue Missing Container Label Location Name NC-RLCD01-SO1 NC-R{Ra…" at bounding box center [114, 163] width 229 height 327
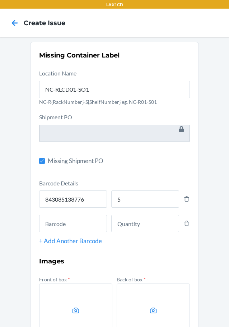
click at [186, 222] on icon at bounding box center [187, 223] width 5 height 5
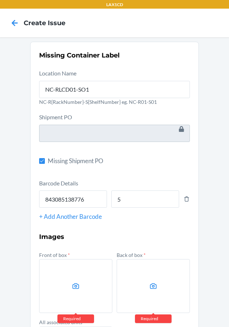
click at [84, 281] on label at bounding box center [75, 286] width 73 height 54
click at [0, 0] on input "file" at bounding box center [0, 0] width 0 height 0
click at [78, 281] on label at bounding box center [75, 286] width 73 height 54
click at [0, 0] on input "file" at bounding box center [0, 0] width 0 height 0
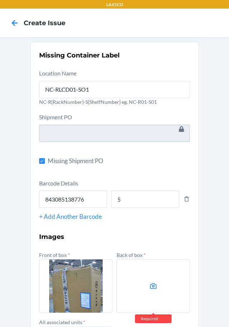
click at [124, 276] on label at bounding box center [153, 286] width 73 height 54
click at [0, 0] on input "file" at bounding box center [0, 0] width 0 height 0
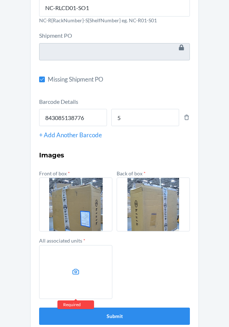
scroll to position [93, 0]
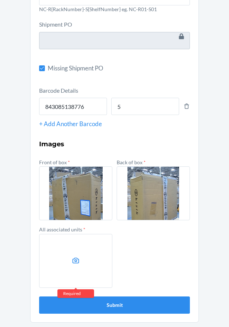
click at [87, 255] on label at bounding box center [75, 261] width 73 height 54
click at [0, 0] on input "file" at bounding box center [0, 0] width 0 height 0
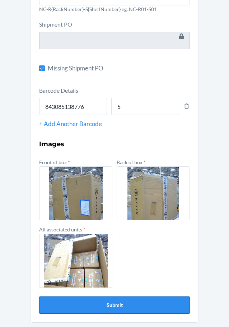
click at [64, 302] on button "Submit" at bounding box center [114, 304] width 151 height 17
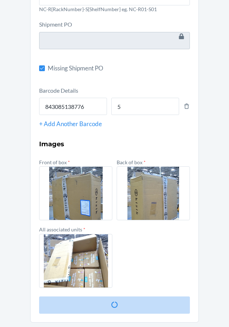
scroll to position [0, 0]
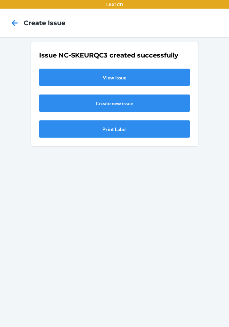
click at [73, 78] on link "View Issue" at bounding box center [114, 77] width 151 height 17
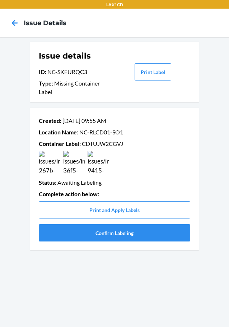
click at [100, 145] on p "Container Label : CDTUJW2CGVJ" at bounding box center [115, 143] width 152 height 9
copy p "CDTUJW2CGVJ"
click at [117, 237] on button "Confirm Labeling" at bounding box center [115, 232] width 152 height 17
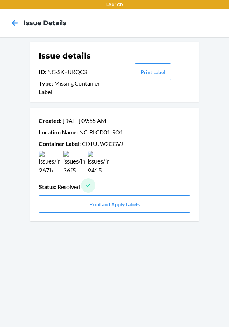
click at [21, 23] on div at bounding box center [15, 23] width 18 height 18
click at [14, 23] on icon at bounding box center [15, 23] width 6 height 6
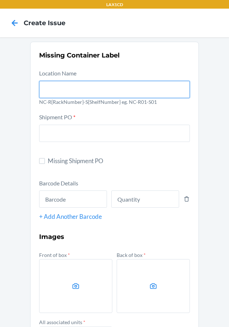
click at [55, 82] on input "text" at bounding box center [114, 89] width 151 height 17
type input "NC-RLCD01-SO1"
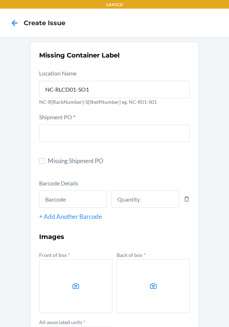
click at [43, 165] on label "Missing Shipment PO" at bounding box center [114, 160] width 151 height 9
click at [43, 164] on input "Missing Shipment PO" at bounding box center [42, 161] width 6 height 6
checkbox input "true"
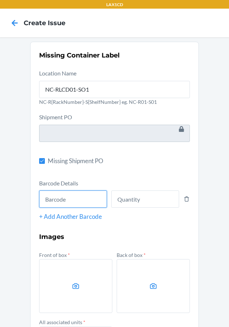
click at [66, 193] on input "text" at bounding box center [73, 198] width 68 height 17
click at [58, 176] on form "Location Name NC-RLCD01-SO1 NC-R{RackNumber}-S{ShelfNumber} eg. NC-R01-S01 Ship…" at bounding box center [114, 238] width 151 height 338
click at [58, 202] on input "text" at bounding box center [73, 198] width 68 height 17
type input "843085127688"
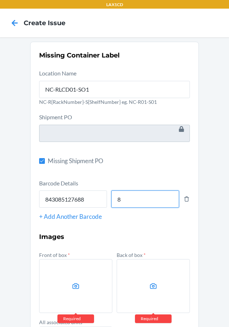
type input "8"
click at [70, 275] on label at bounding box center [75, 286] width 73 height 54
click at [0, 0] on input "file" at bounding box center [0, 0] width 0 height 0
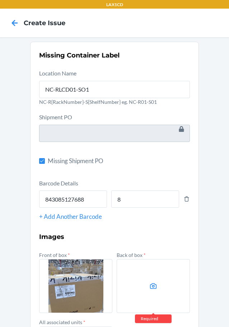
click at [137, 276] on label at bounding box center [153, 286] width 73 height 54
click at [0, 0] on input "file" at bounding box center [0, 0] width 0 height 0
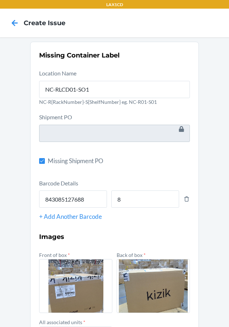
click at [224, 271] on div "Missing Container Label Location Name NC-RLCD01-SO1 NC-R{RackNumber}-S{ShelfNum…" at bounding box center [114, 228] width 229 height 382
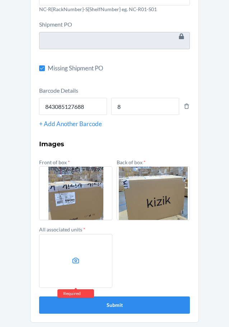
click at [93, 259] on label at bounding box center [75, 261] width 73 height 54
click at [0, 0] on input "file" at bounding box center [0, 0] width 0 height 0
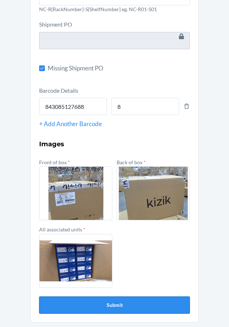
click at [104, 301] on button "Submit" at bounding box center [114, 304] width 151 height 17
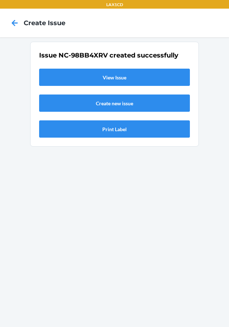
scroll to position [0, 0]
click at [87, 78] on link "View Issue" at bounding box center [114, 77] width 151 height 17
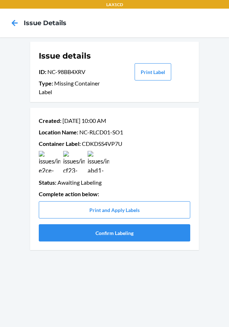
click at [102, 144] on p "Container Label : CDKDSS4VP7U" at bounding box center [115, 143] width 152 height 9
copy p "CDKDSS4VP7U"
click at [108, 228] on button "Confirm Labeling" at bounding box center [115, 232] width 152 height 17
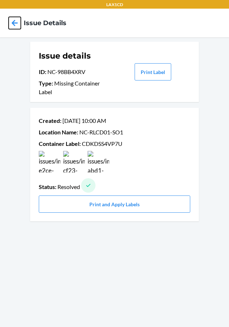
click at [14, 17] on icon at bounding box center [15, 23] width 12 height 12
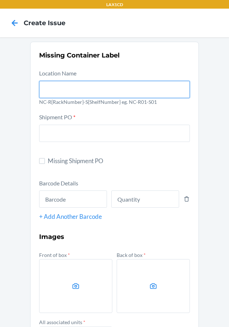
click at [80, 84] on input "text" at bounding box center [114, 89] width 151 height 17
type input "NC-RLCD01-SO1"
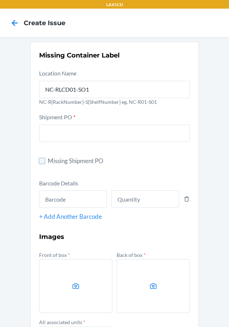
click at [39, 163] on input "Missing Shipment PO" at bounding box center [42, 161] width 6 height 6
checkbox input "true"
